Goal: Obtain resource: Download file/media

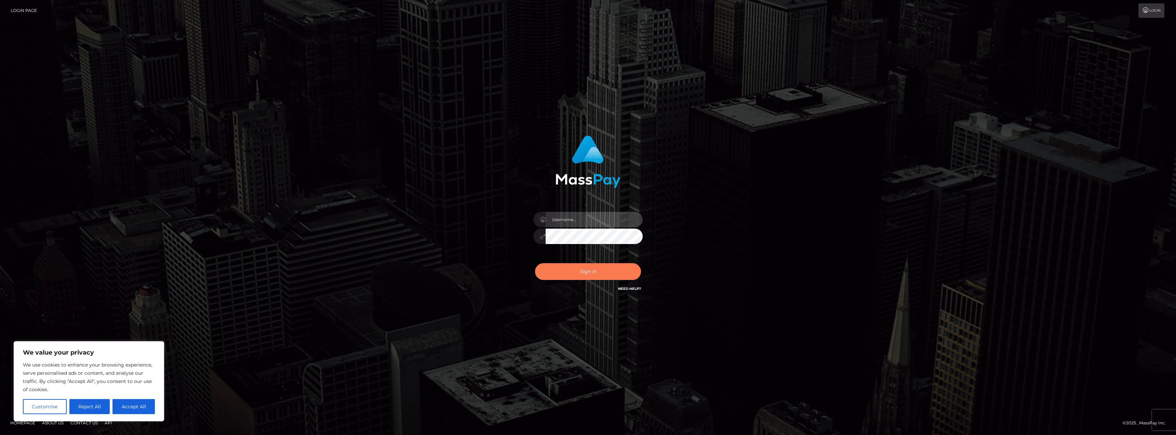
type input "AshleyMG"
click at [615, 272] on button "Sign in" at bounding box center [588, 271] width 106 height 17
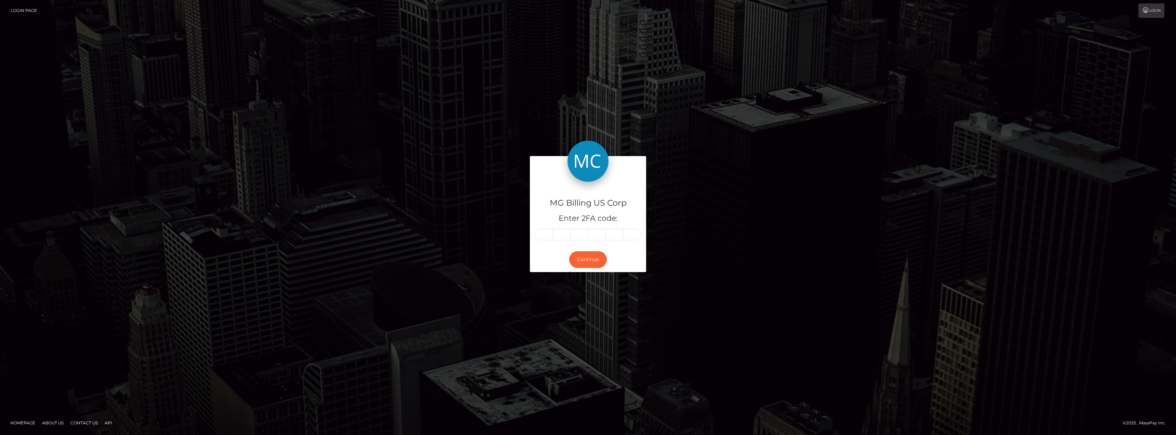
click at [545, 234] on input "text" at bounding box center [544, 234] width 18 height 12
type input "1"
type input "8"
type input "4"
type input "7"
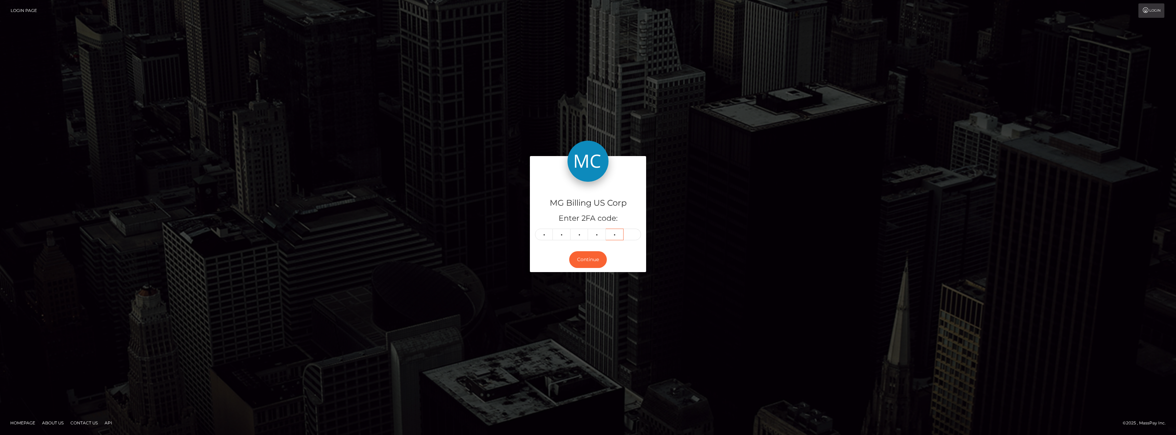
type input "1"
type input "6"
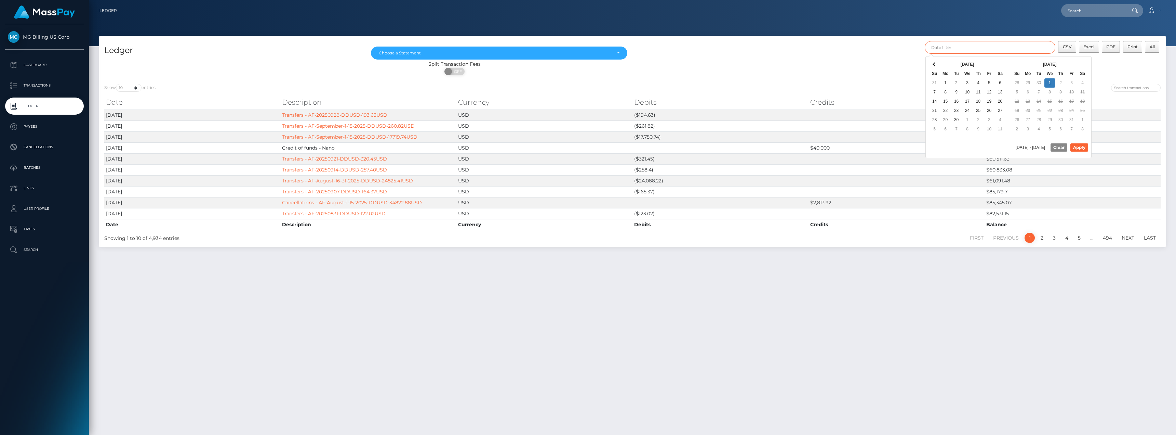
click at [992, 50] on input "text" at bounding box center [990, 47] width 131 height 13
click at [1073, 144] on button "Apply" at bounding box center [1080, 147] width 18 height 8
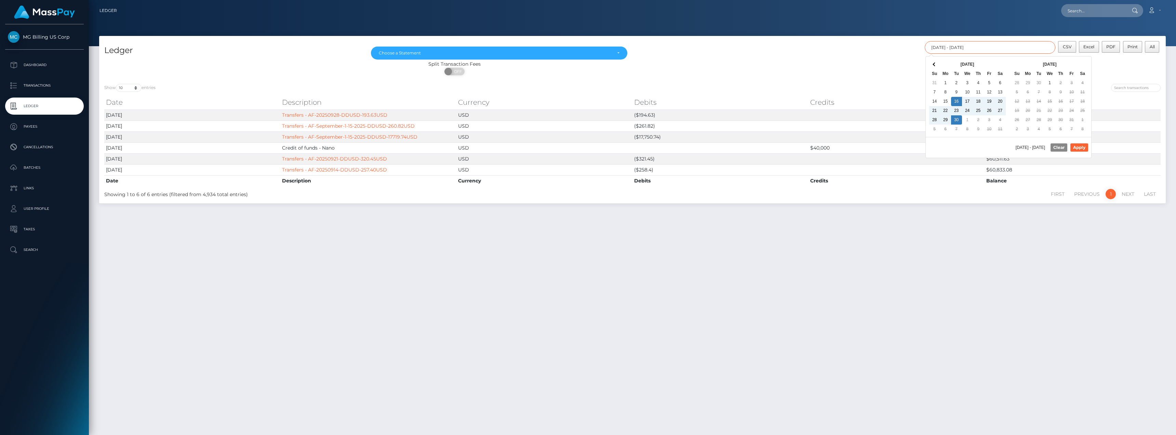
click at [1041, 48] on input "09/16/2025 - 09/30/2025" at bounding box center [990, 47] width 131 height 13
click at [1078, 145] on button "Apply" at bounding box center [1080, 147] width 18 height 8
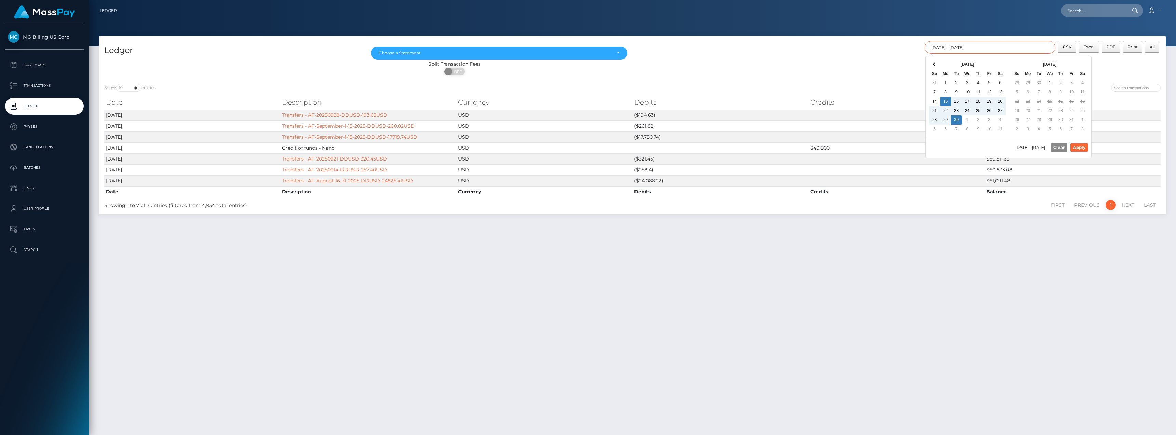
click at [1028, 43] on input "09/15/2025 - 09/30/2025" at bounding box center [990, 47] width 131 height 13
click at [1060, 40] on div "Ledger Jan 2021 Feb 2021 Mar 2021 Apr 2021 May 2021 Jun 2021 Jul 2021 Aug 2021 …" at bounding box center [632, 57] width 1067 height 43
click at [1068, 44] on span "CSV" at bounding box center [1067, 46] width 9 height 5
click at [981, 48] on input "09/15/2025 - 09/30/2025" at bounding box center [990, 47] width 131 height 13
click at [1084, 148] on button "Apply" at bounding box center [1080, 147] width 18 height 8
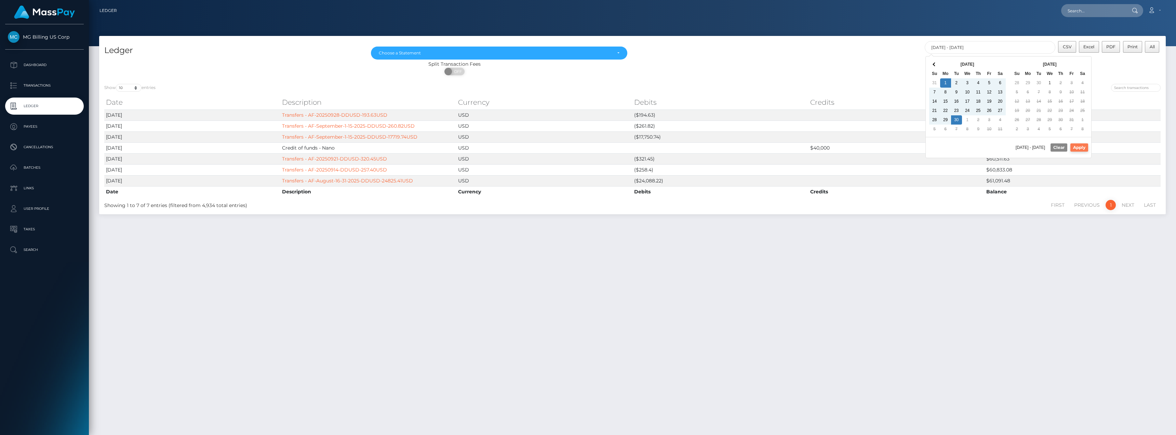
type input "09/01/2025 - 09/30/2025"
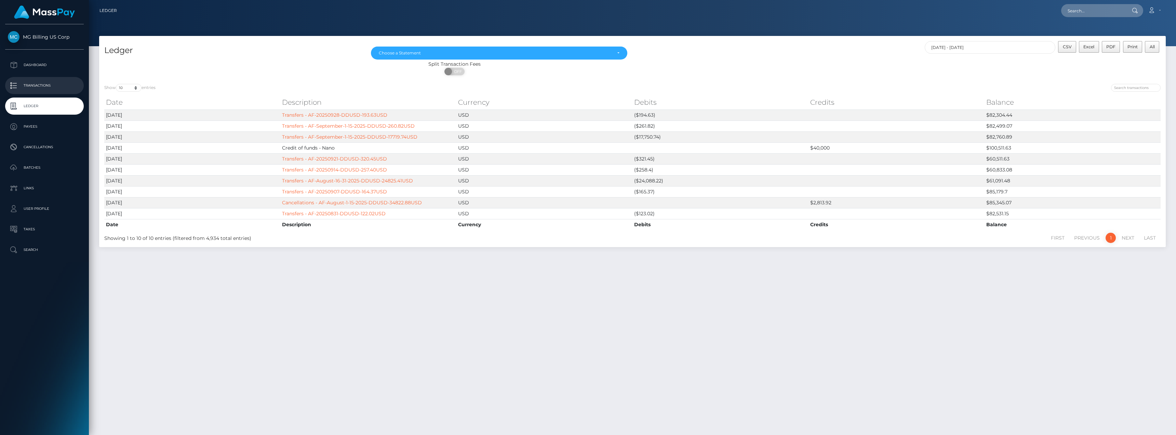
click at [36, 80] on p "Transactions" at bounding box center [44, 85] width 73 height 10
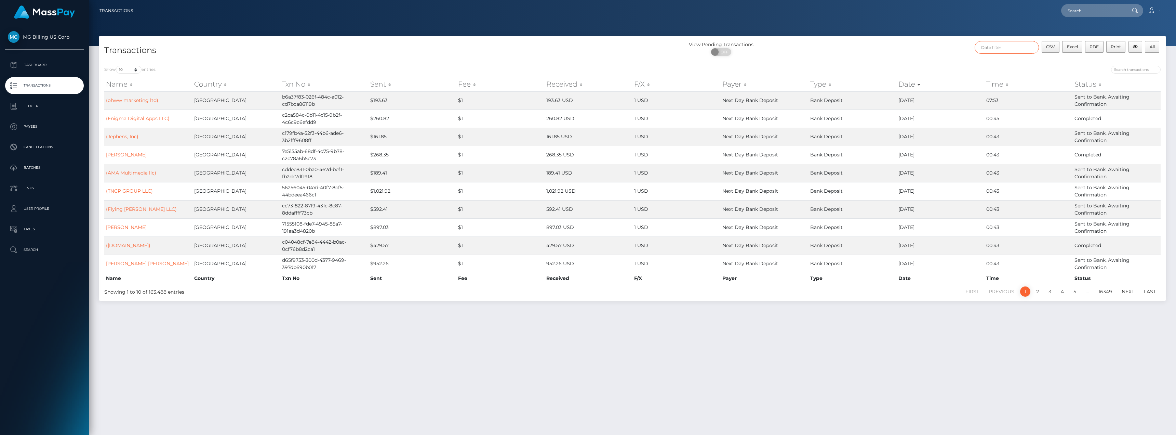
click at [1004, 52] on input "text" at bounding box center [1007, 47] width 64 height 13
click at [1132, 147] on button "Apply" at bounding box center [1130, 147] width 18 height 8
type input "[DATE] - [DATE]"
click at [137, 70] on select "10 25 50 100 250 500 1,000 3,500" at bounding box center [129, 70] width 26 height 8
select select "3500"
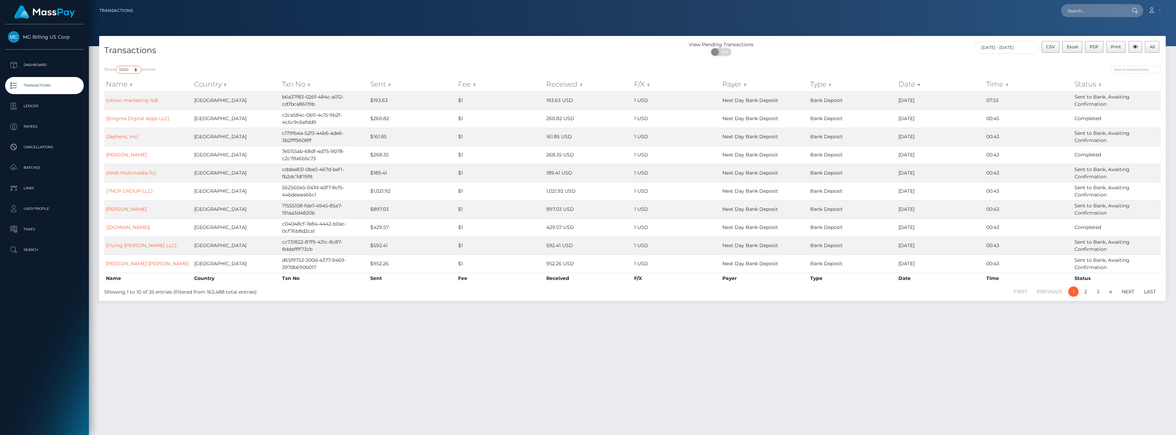
click at [117, 66] on select "10 25 50 100 250 500 1,000 3,500" at bounding box center [129, 70] width 26 height 8
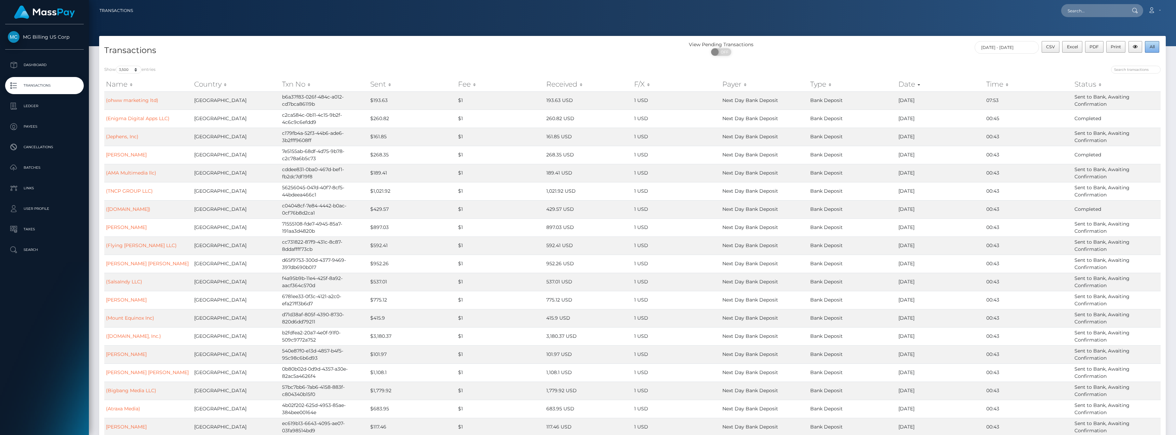
click at [1158, 45] on button "All" at bounding box center [1152, 47] width 14 height 12
click at [1153, 48] on span "All" at bounding box center [1152, 46] width 5 height 5
click at [1136, 52] on button "button" at bounding box center [1136, 47] width 14 height 12
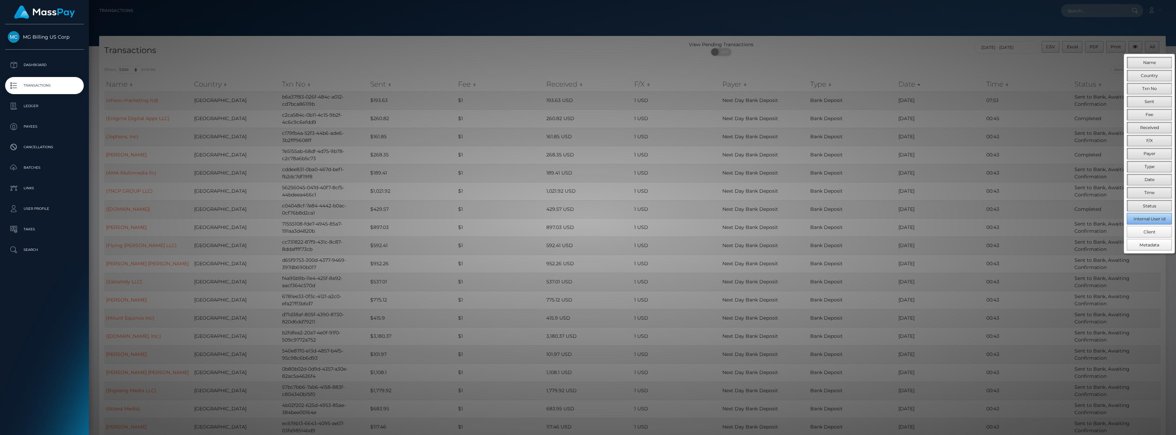
click at [1139, 221] on button "Internal User Id" at bounding box center [1149, 219] width 45 height 12
click at [1140, 248] on button "Metadata" at bounding box center [1149, 245] width 45 height 12
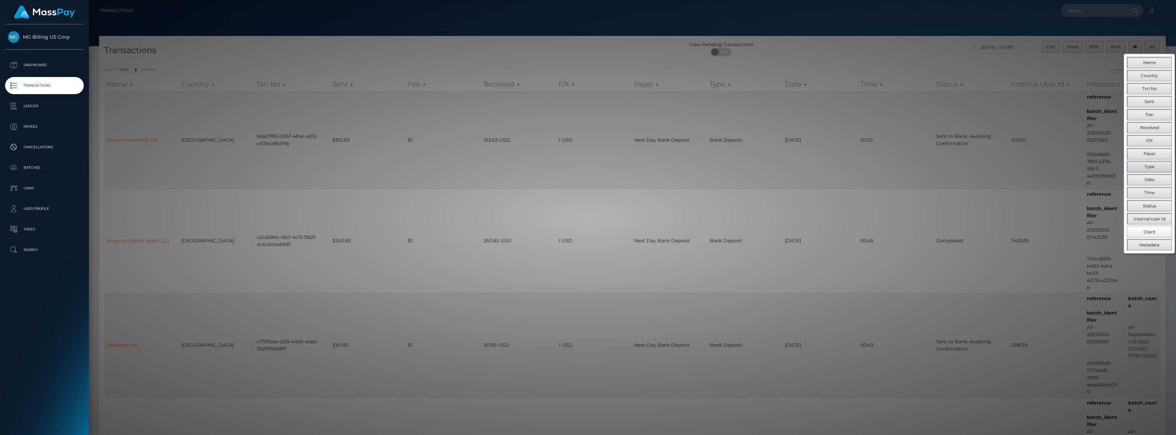
click at [1149, 168] on span "Type" at bounding box center [1150, 166] width 10 height 5
click at [1152, 152] on span "Payer" at bounding box center [1150, 153] width 12 height 5
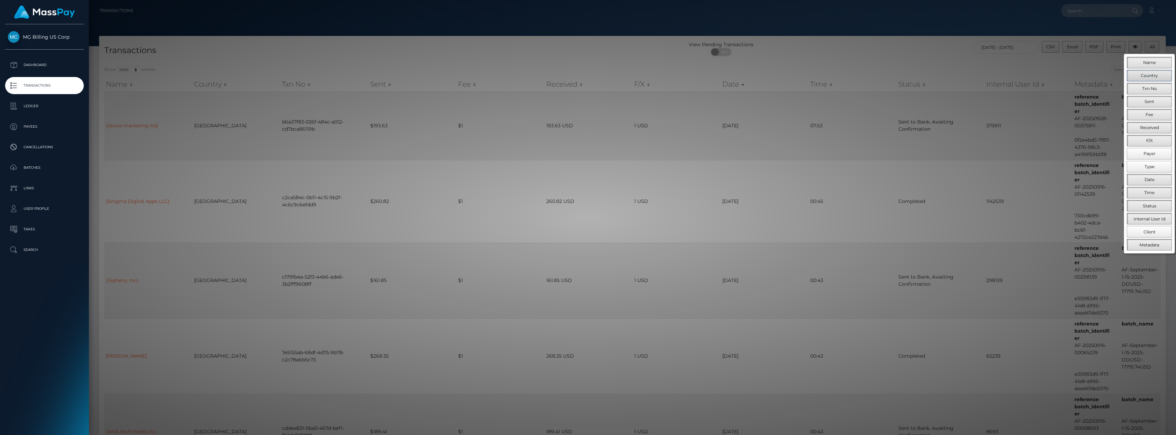
click at [1152, 74] on span "Country" at bounding box center [1149, 75] width 17 height 5
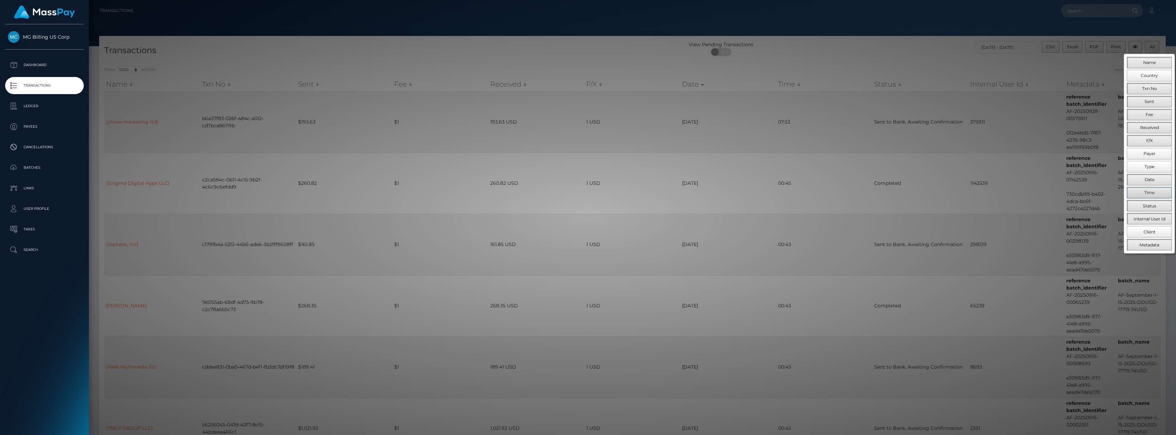
click at [1151, 194] on span "Time" at bounding box center [1150, 192] width 10 height 5
click at [1069, 62] on div at bounding box center [588, 217] width 1176 height 435
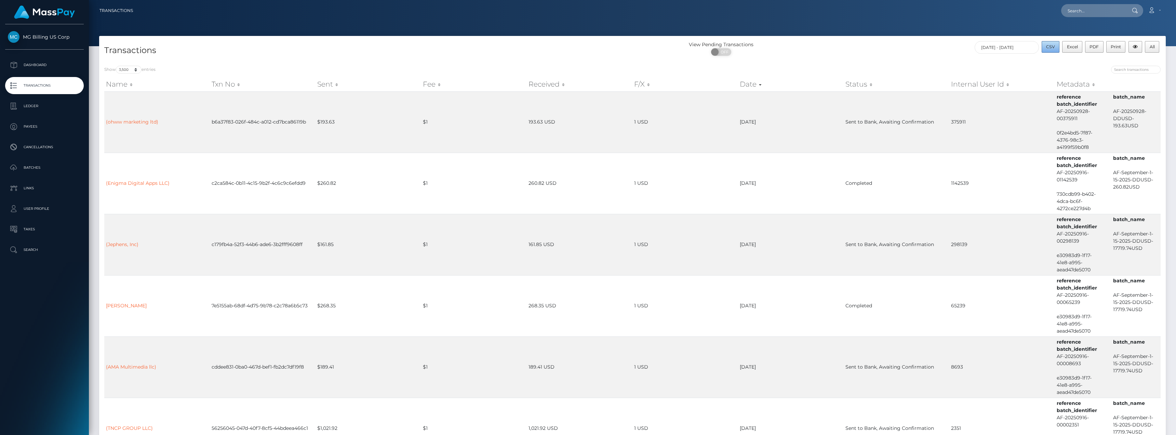
drag, startPoint x: 1049, startPoint y: 43, endPoint x: 1058, endPoint y: 53, distance: 12.6
click at [1050, 43] on button "CSV" at bounding box center [1051, 47] width 18 height 12
click at [32, 113] on link "Ledger" at bounding box center [44, 105] width 79 height 17
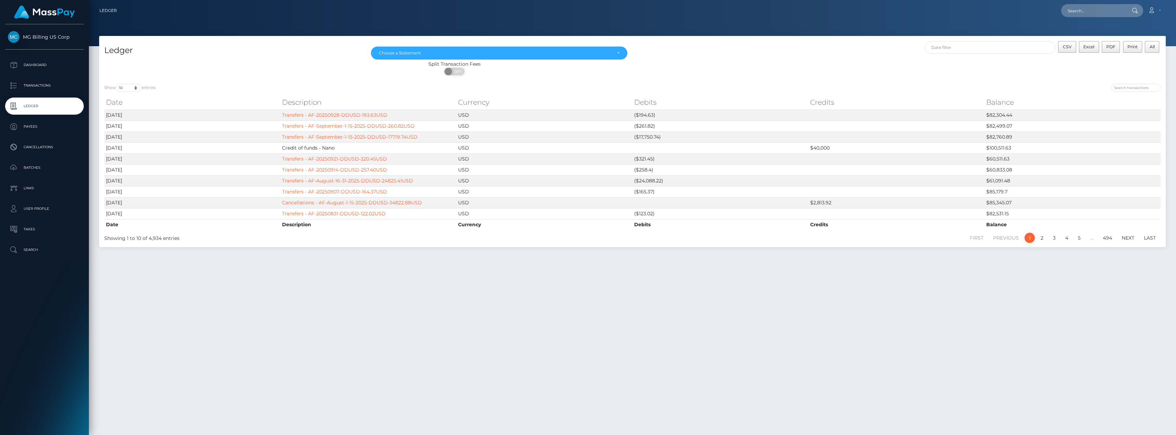
click at [999, 303] on div "Ledger Jan 2021 Feb 2021 Mar 2021 Apr 2021 May 2021 Jun 2021 Jul 2021 Aug 2021 …" at bounding box center [632, 232] width 1087 height 393
click at [398, 51] on div "Choose a Statement" at bounding box center [495, 52] width 233 height 5
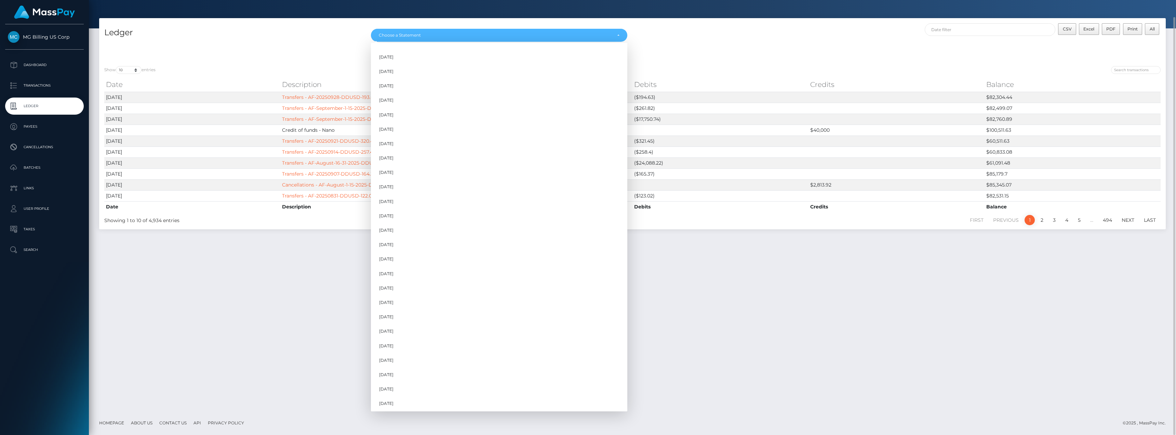
scroll to position [474, 0]
click at [401, 387] on link "Sep 2025" at bounding box center [499, 387] width 256 height 13
select select "Sep 2025"
